Goal: Check status: Check status

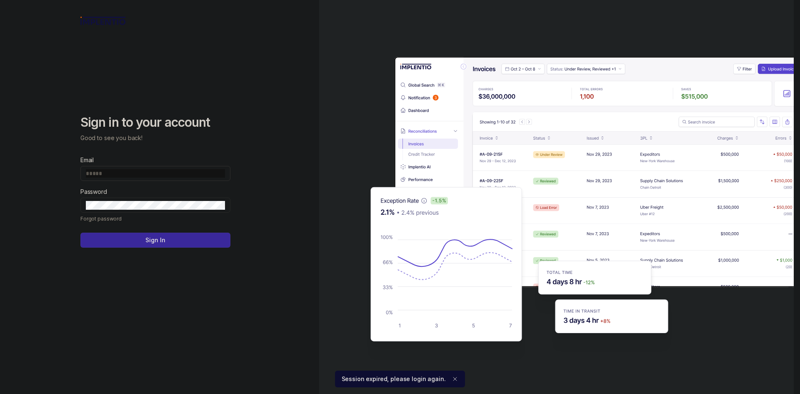
click at [176, 174] on input "Email" at bounding box center [155, 173] width 139 height 8
type input "**********"
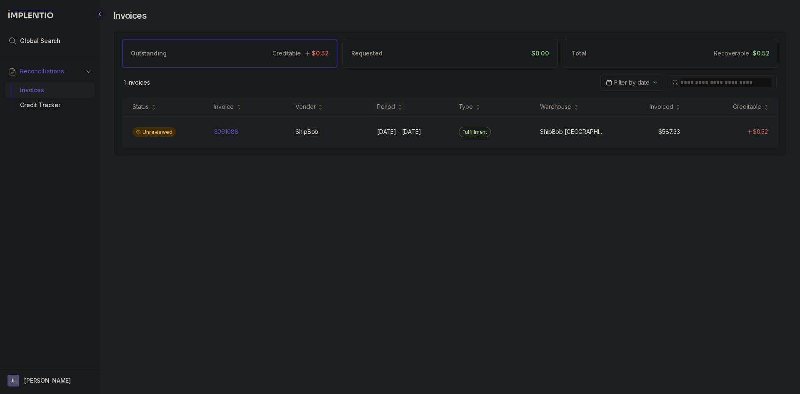
click at [300, 131] on p "ShipBob" at bounding box center [306, 131] width 27 height 9
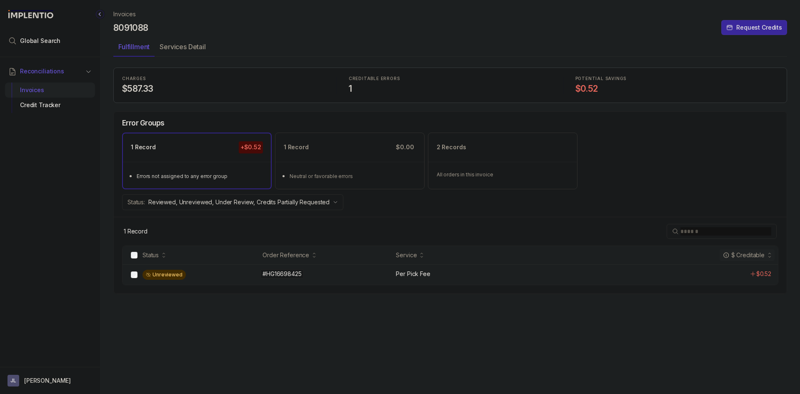
click at [338, 276] on div "#HG16698425 #HG16698425" at bounding box center [327, 274] width 128 height 8
